Goal: Find contact information: Find contact information

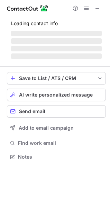
scroll to position [172, 110]
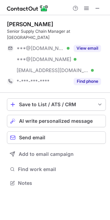
scroll to position [178, 110]
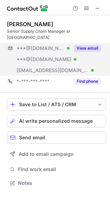
click at [92, 53] on div "View email" at bounding box center [84, 48] width 31 height 11
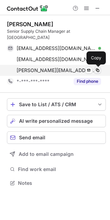
click at [96, 70] on span at bounding box center [97, 70] width 6 height 6
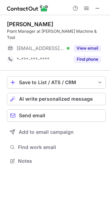
scroll to position [150, 110]
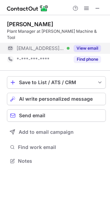
click at [79, 45] on button "View email" at bounding box center [86, 48] width 27 height 7
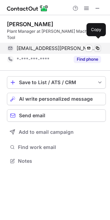
click at [95, 45] on span at bounding box center [97, 48] width 6 height 6
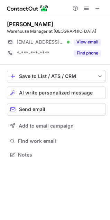
scroll to position [150, 110]
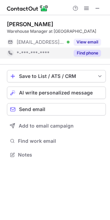
click at [85, 43] on button "View email" at bounding box center [86, 42] width 27 height 7
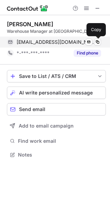
drag, startPoint x: 95, startPoint y: 41, endPoint x: 81, endPoint y: 41, distance: 14.5
click at [95, 41] on span at bounding box center [97, 42] width 6 height 6
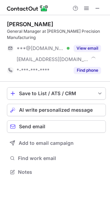
scroll to position [161, 110]
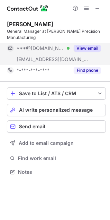
click at [84, 46] on div "View email" at bounding box center [84, 48] width 31 height 11
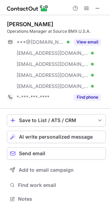
scroll to position [194, 110]
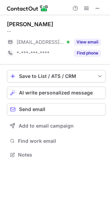
scroll to position [150, 110]
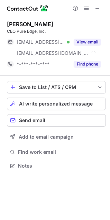
scroll to position [161, 110]
